Goal: Navigation & Orientation: Find specific page/section

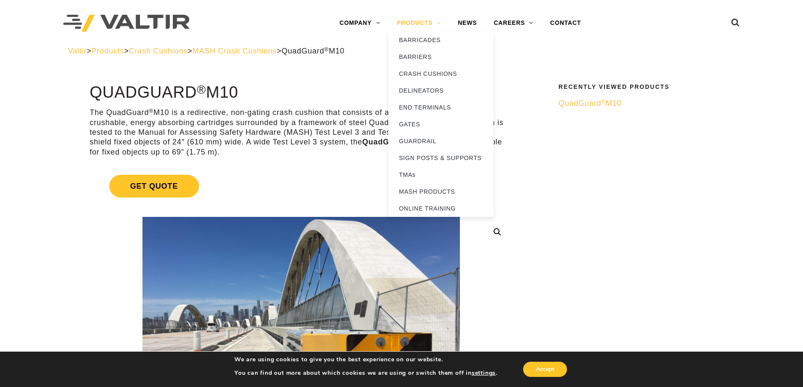
click at [422, 18] on link "PRODUCTS" at bounding box center [418, 23] width 61 height 17
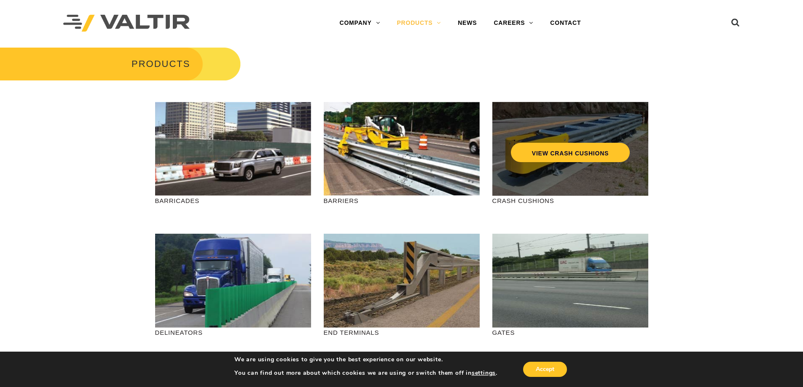
click at [529, 173] on div "VIEW CRASH CUSHIONS" at bounding box center [570, 149] width 156 height 94
click at [557, 152] on link "VIEW CRASH CUSHIONS" at bounding box center [570, 152] width 119 height 19
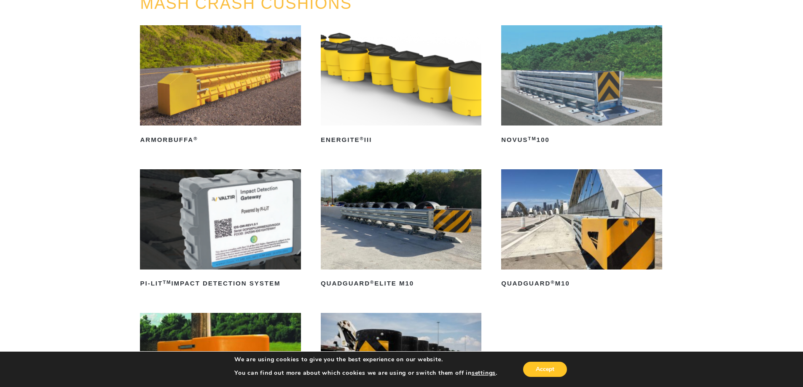
scroll to position [225, 0]
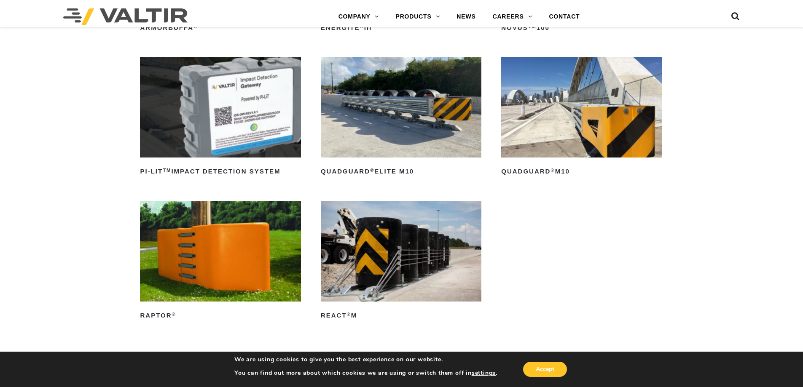
click at [592, 135] on img at bounding box center [581, 107] width 161 height 100
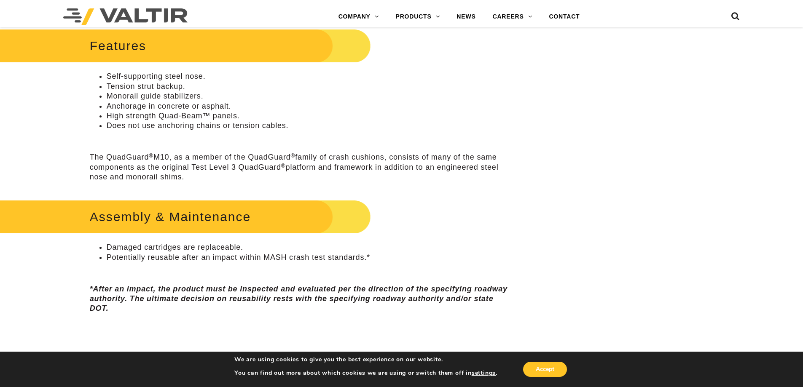
scroll to position [337, 0]
